Goal: Use online tool/utility: Utilize a website feature to perform a specific function

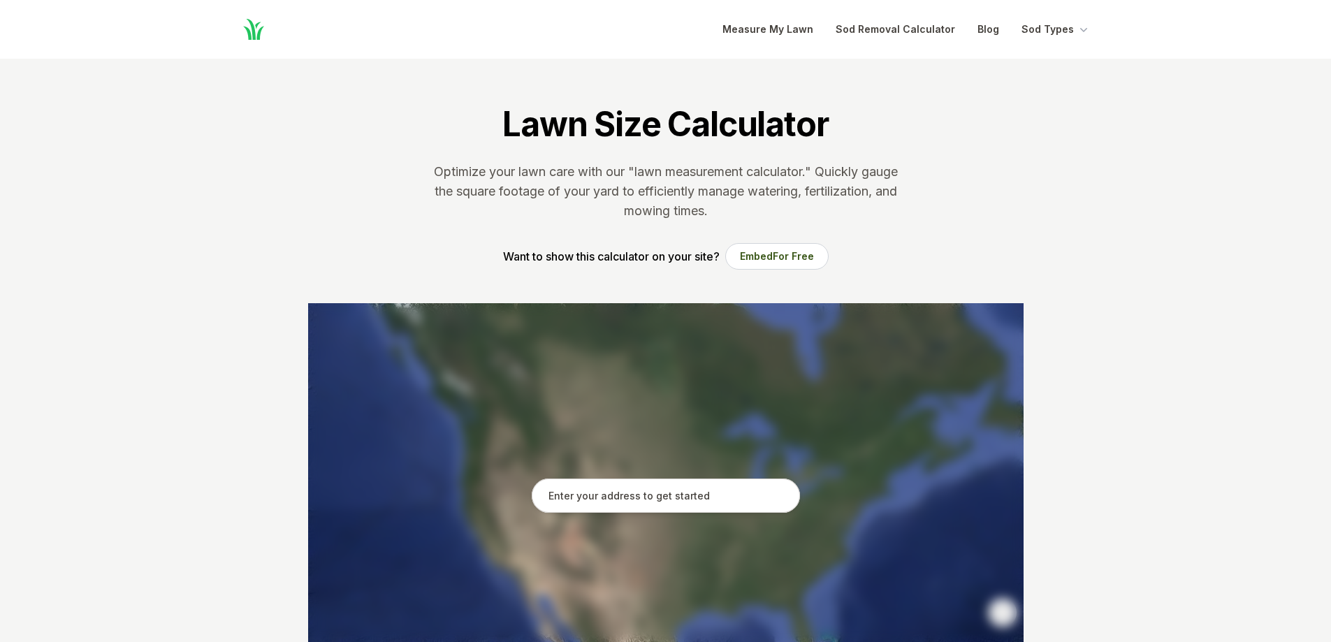
click at [639, 493] on input "text" at bounding box center [666, 496] width 268 height 35
click at [653, 489] on input "text" at bounding box center [666, 496] width 268 height 35
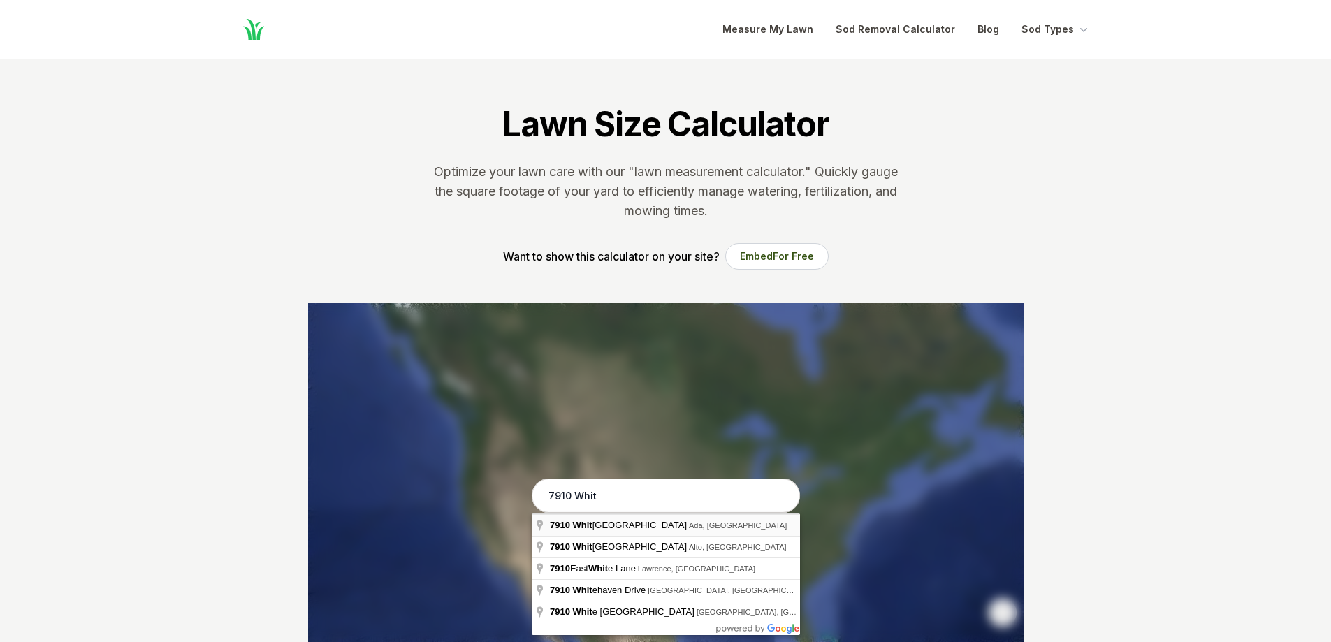
type input "[STREET_ADDRESS]"
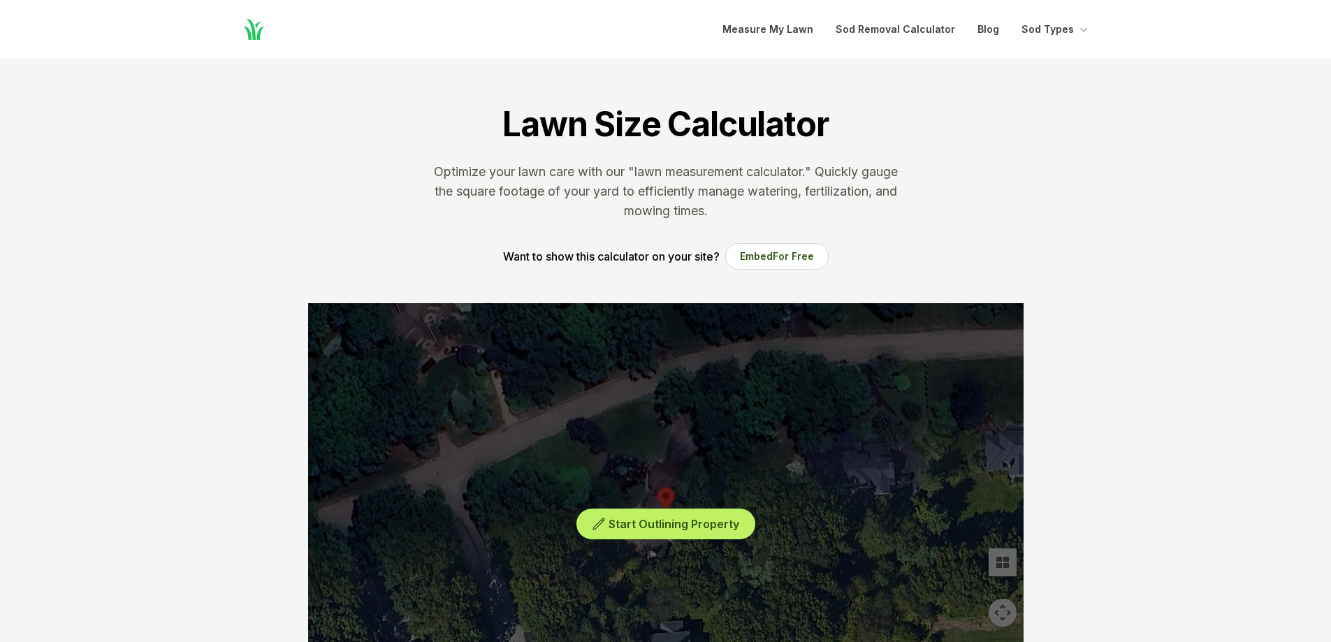
drag, startPoint x: 817, startPoint y: 523, endPoint x: 814, endPoint y: 484, distance: 38.6
click at [814, 484] on div "Start Outlining Property" at bounding box center [665, 512] width 715 height 419
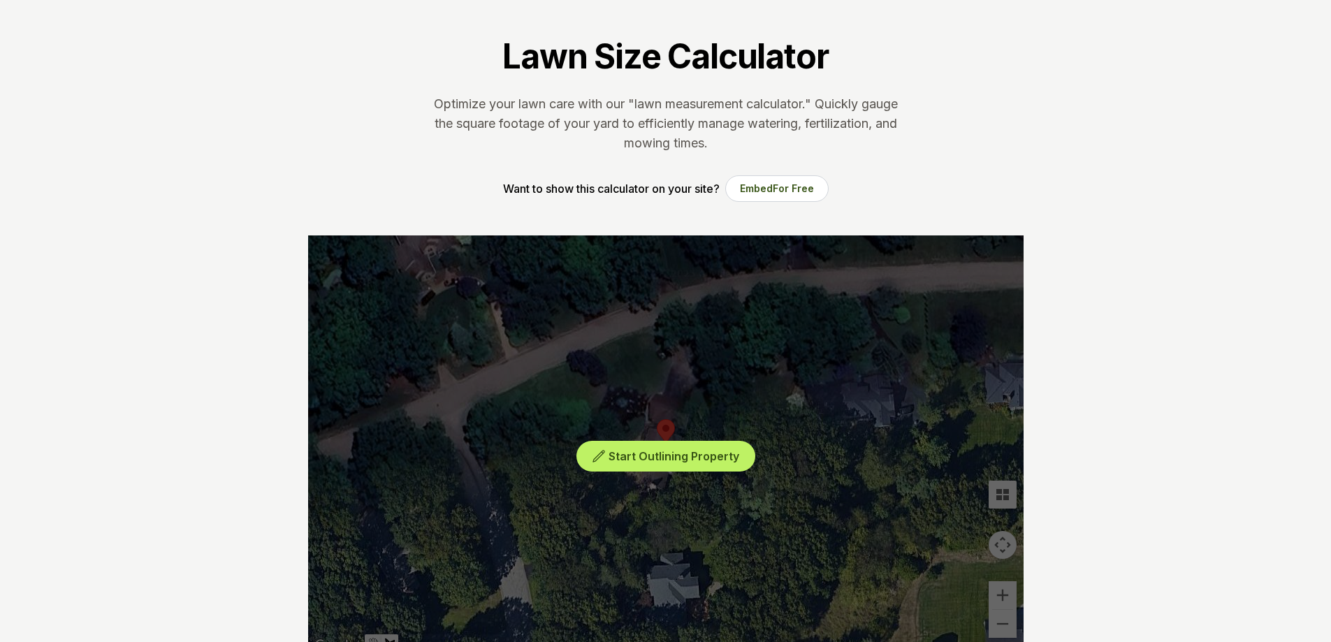
scroll to position [140, 0]
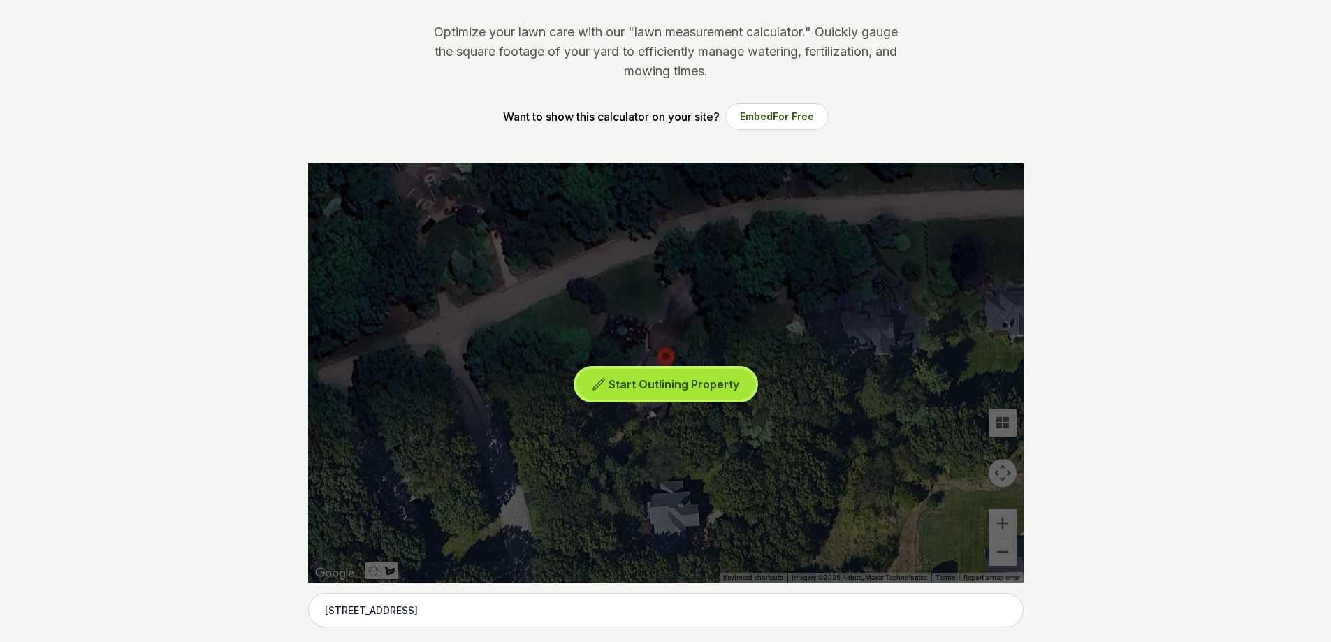
click at [631, 382] on span "Start Outlining Property" at bounding box center [674, 384] width 131 height 14
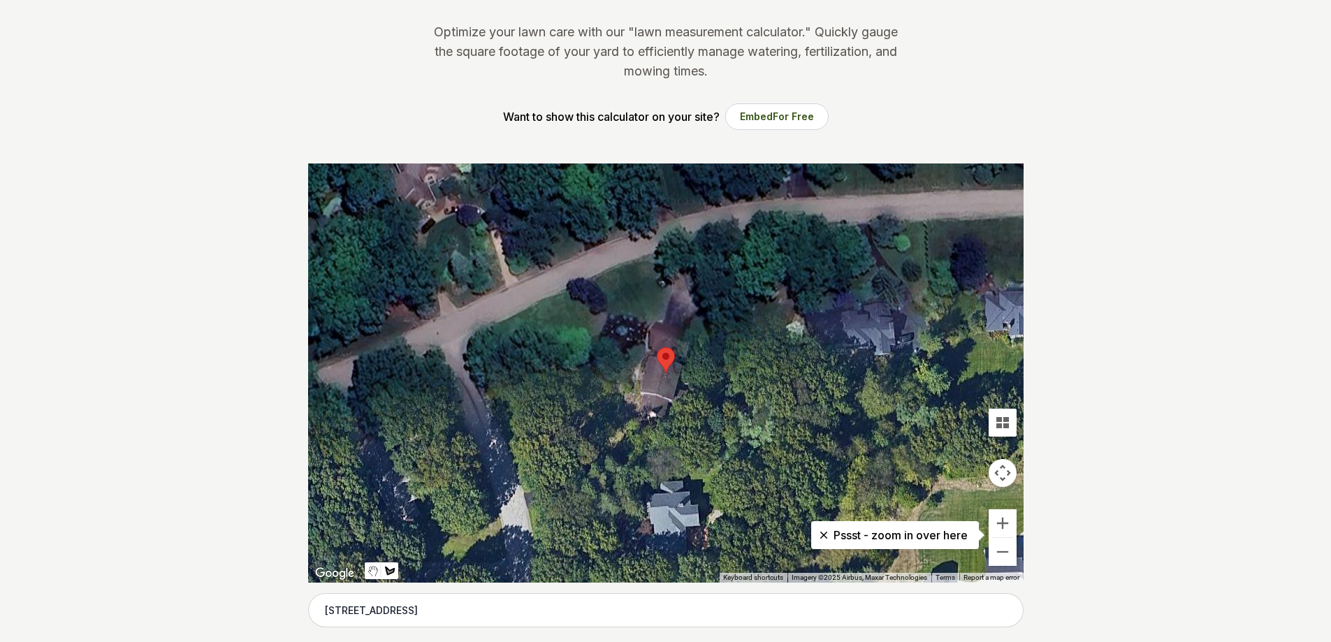
click at [674, 295] on div at bounding box center [665, 372] width 715 height 419
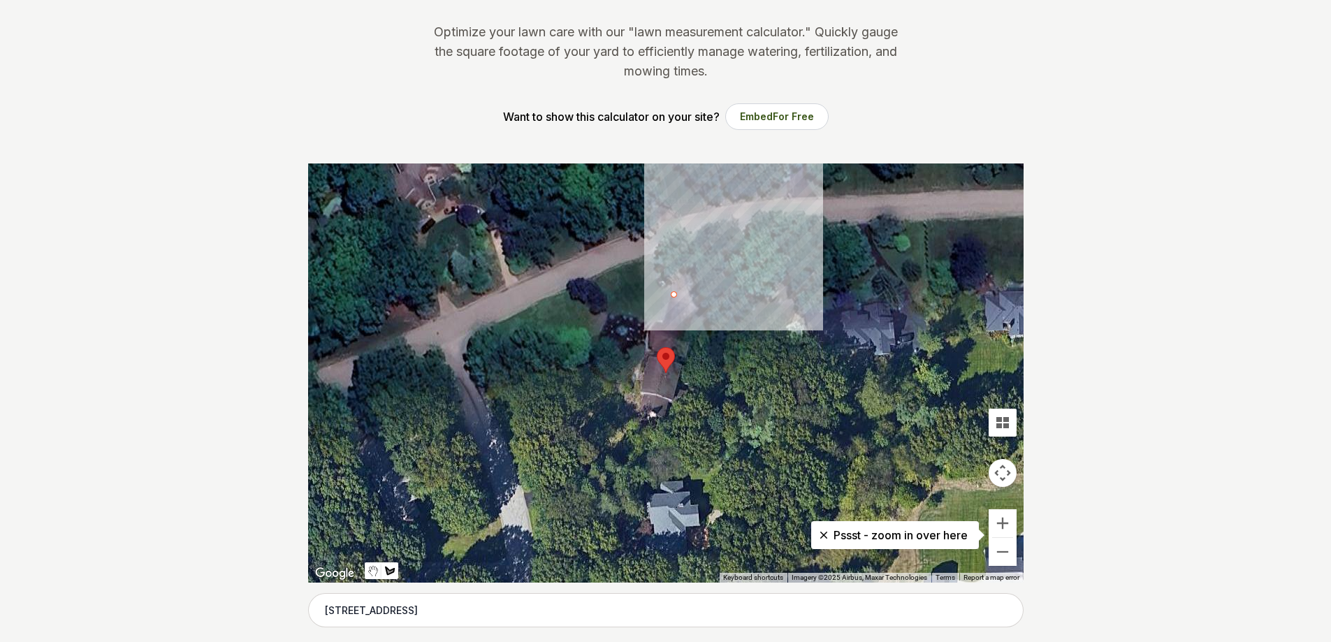
click at [667, 285] on div at bounding box center [665, 372] width 715 height 419
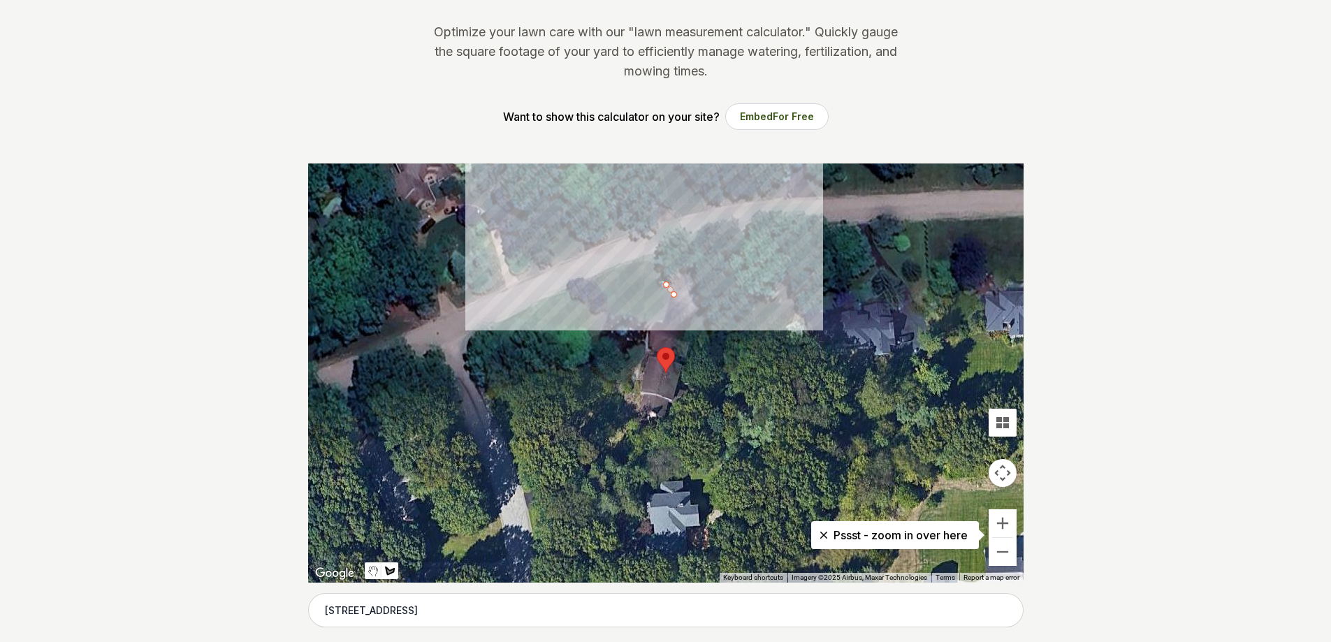
click at [653, 252] on div at bounding box center [665, 372] width 715 height 419
click at [593, 280] on div at bounding box center [665, 372] width 715 height 419
click at [614, 314] on div at bounding box center [665, 372] width 715 height 419
click at [594, 312] on div at bounding box center [665, 372] width 715 height 419
click at [564, 293] on div at bounding box center [665, 372] width 715 height 419
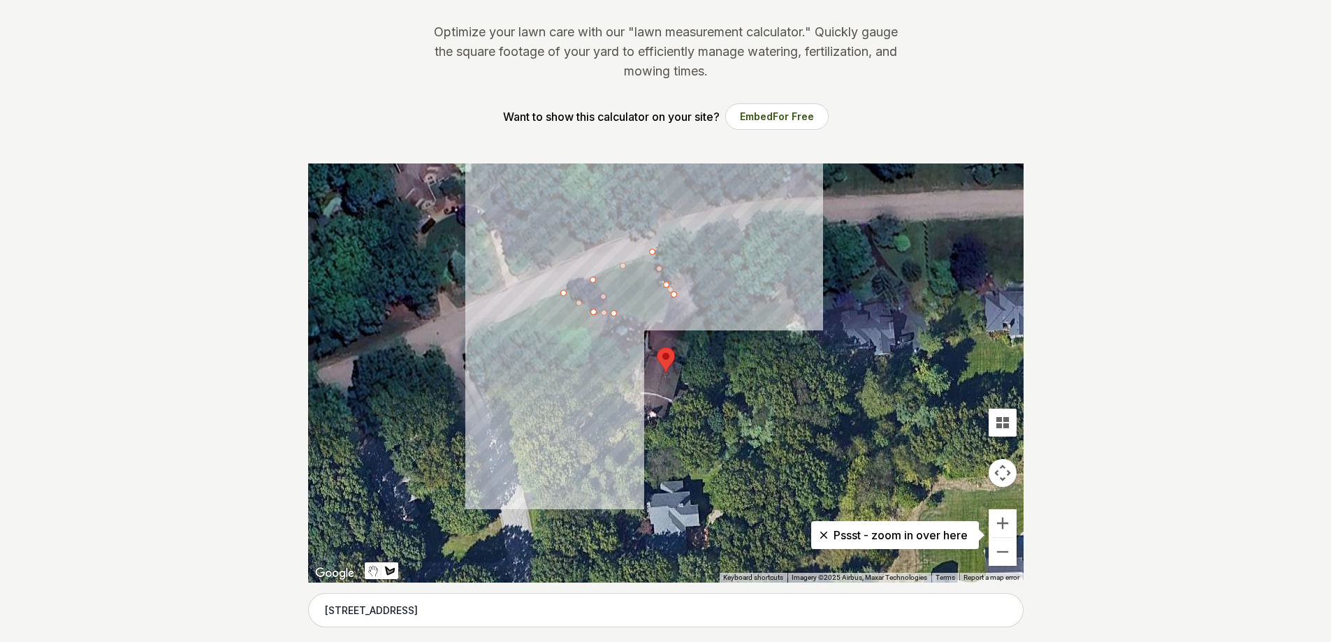
click at [501, 323] on div at bounding box center [665, 372] width 715 height 419
click at [481, 341] on div at bounding box center [665, 372] width 715 height 419
click at [492, 357] on div at bounding box center [665, 372] width 715 height 419
click at [520, 344] on div at bounding box center [665, 372] width 715 height 419
click at [552, 340] on div at bounding box center [665, 372] width 715 height 419
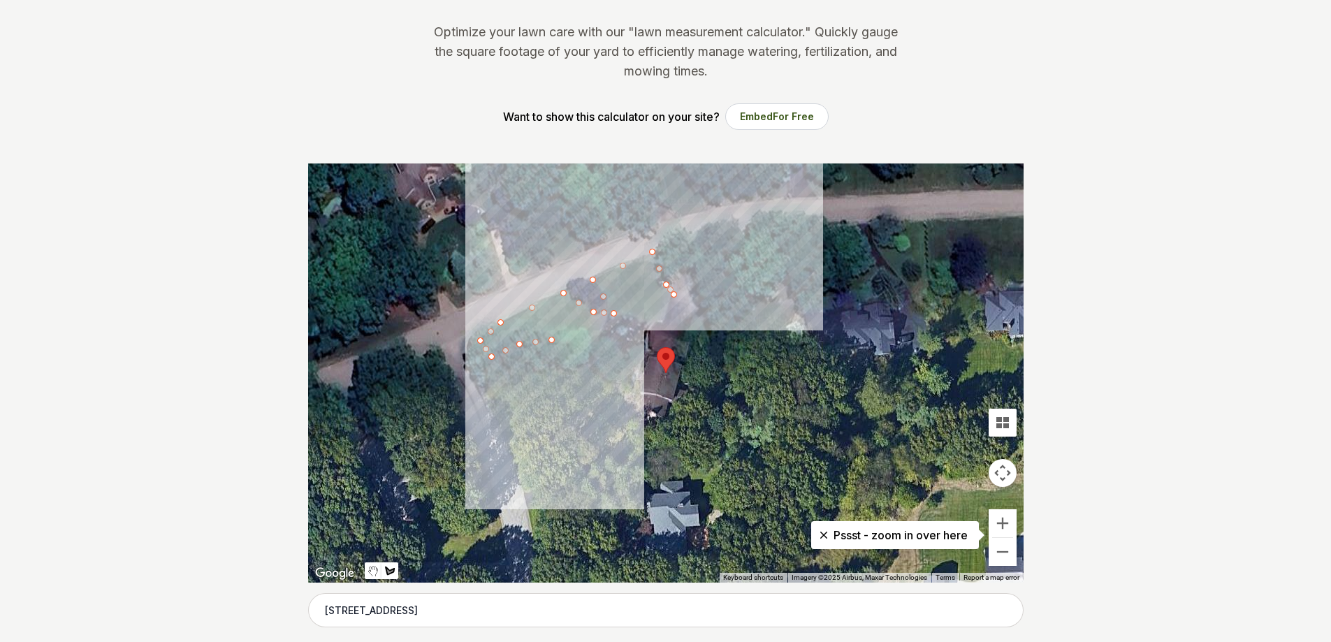
click at [590, 341] on div at bounding box center [665, 372] width 715 height 419
click at [594, 355] on div at bounding box center [665, 372] width 715 height 419
click at [546, 379] on div at bounding box center [665, 372] width 715 height 419
click at [551, 395] on div at bounding box center [665, 372] width 715 height 419
click at [566, 410] on div at bounding box center [665, 372] width 715 height 419
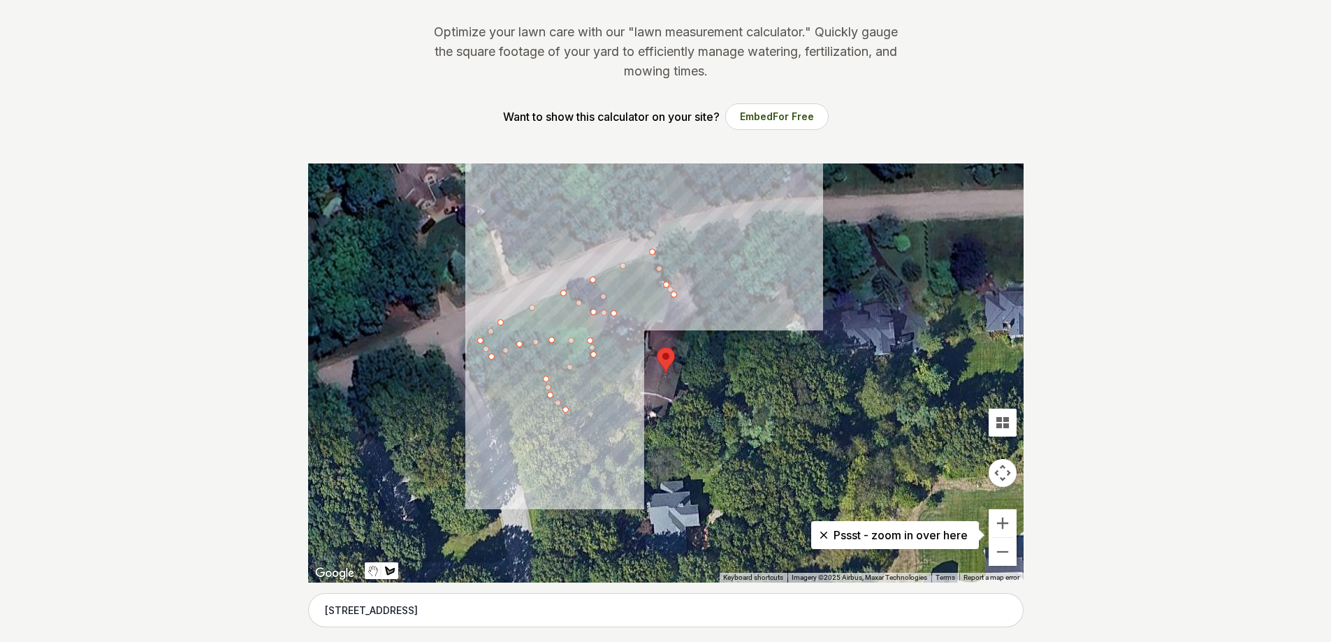
click at [596, 439] on div at bounding box center [665, 372] width 715 height 419
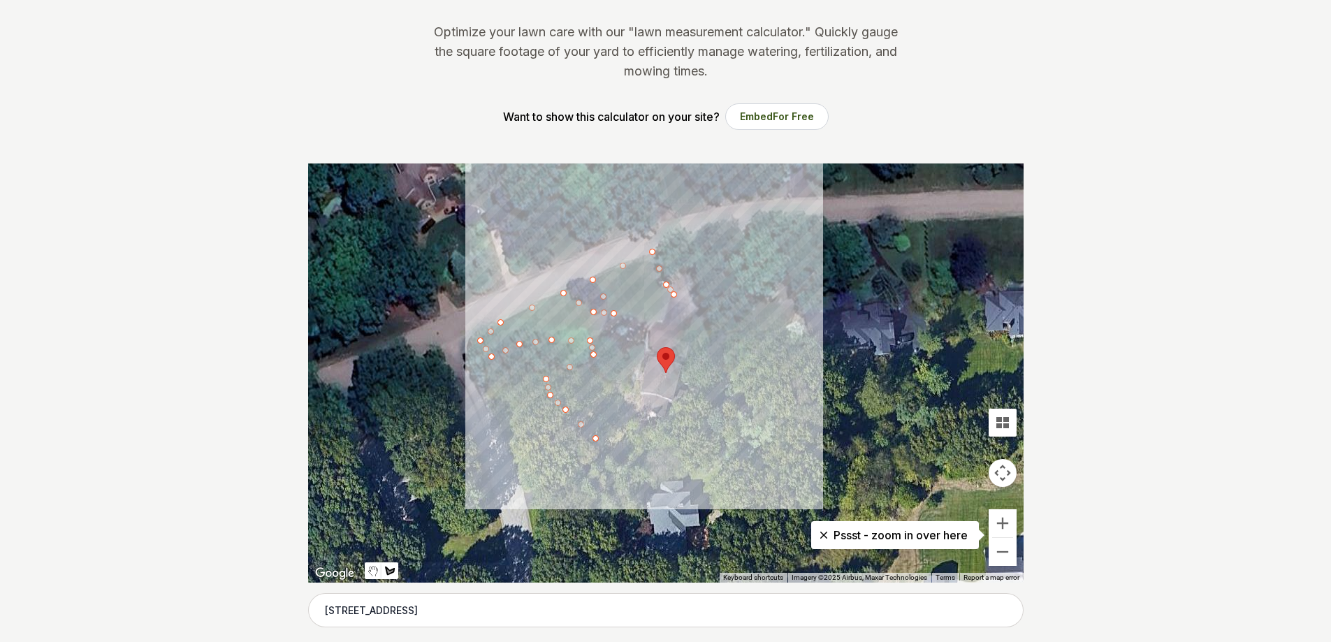
click at [637, 414] on div at bounding box center [665, 372] width 715 height 419
click at [630, 395] on div at bounding box center [665, 372] width 715 height 419
click at [618, 383] on div at bounding box center [665, 372] width 715 height 419
click at [625, 360] on div at bounding box center [665, 372] width 715 height 419
click at [632, 341] on div at bounding box center [665, 372] width 715 height 419
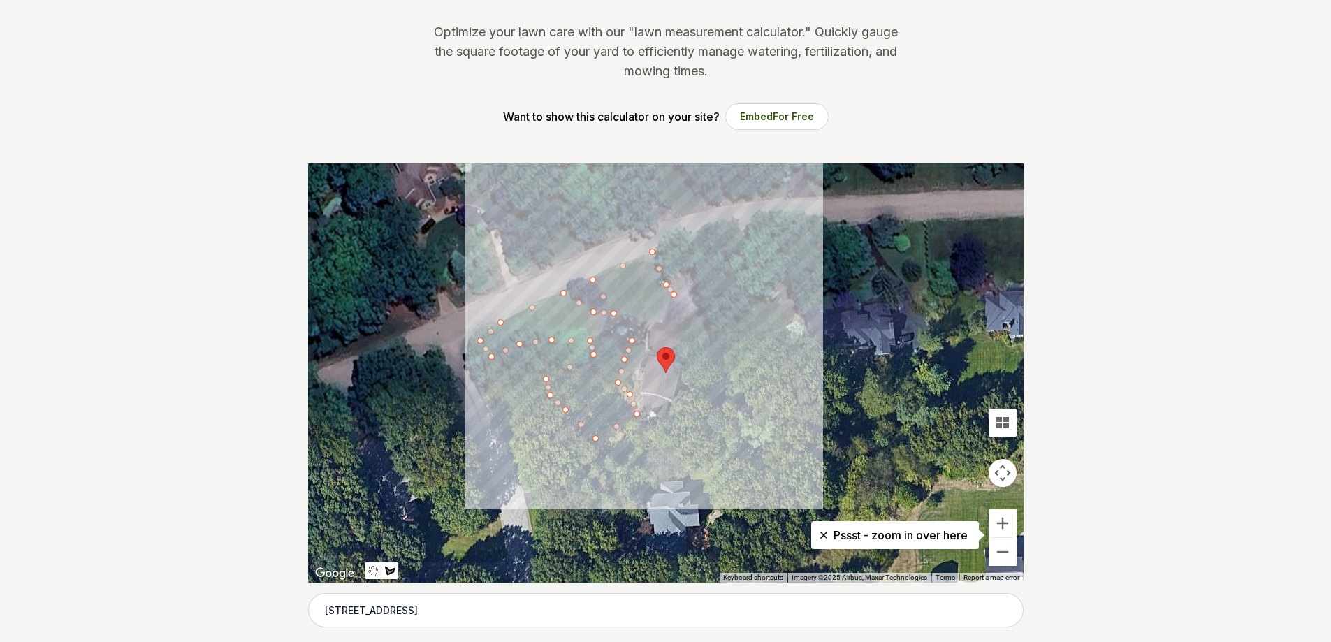
click at [604, 327] on div at bounding box center [665, 372] width 715 height 419
click at [622, 316] on div at bounding box center [665, 372] width 715 height 419
click at [653, 330] on div at bounding box center [665, 372] width 715 height 419
click at [660, 320] on div at bounding box center [665, 372] width 715 height 419
click at [671, 293] on div at bounding box center [665, 372] width 715 height 419
